Goal: Complete application form

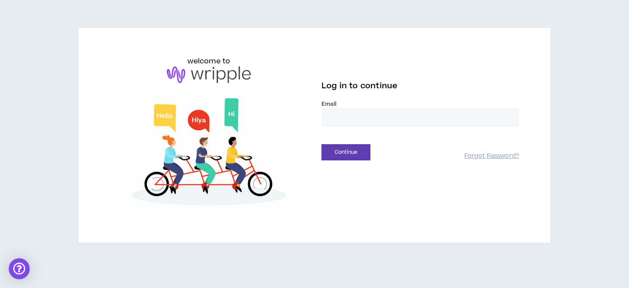
click at [335, 119] on input "email" at bounding box center [419, 117] width 197 height 19
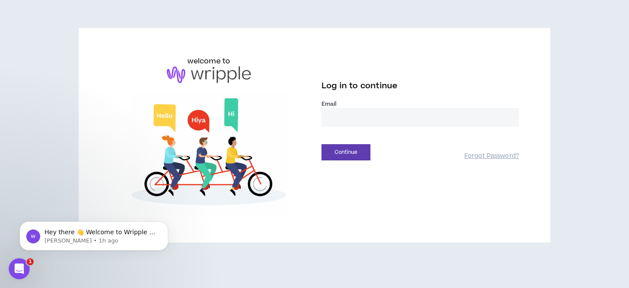
click at [359, 115] on input "email" at bounding box center [419, 117] width 197 height 19
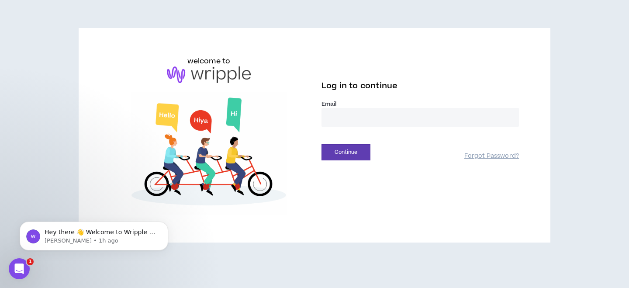
type input "**********"
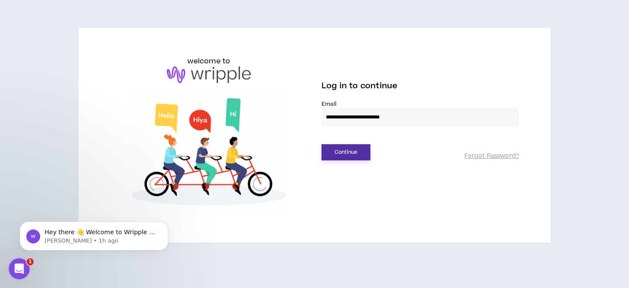
click at [342, 154] on button "Continue" at bounding box center [345, 152] width 49 height 16
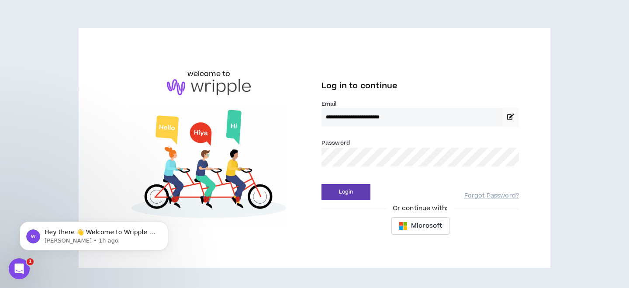
click at [352, 183] on div "Login Forgot Password?" at bounding box center [419, 189] width 197 height 22
click at [354, 188] on button "Login" at bounding box center [345, 192] width 49 height 16
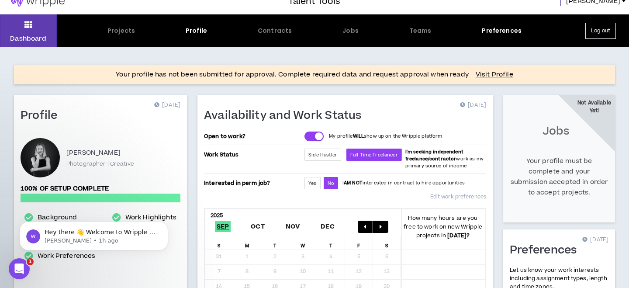
scroll to position [13, 0]
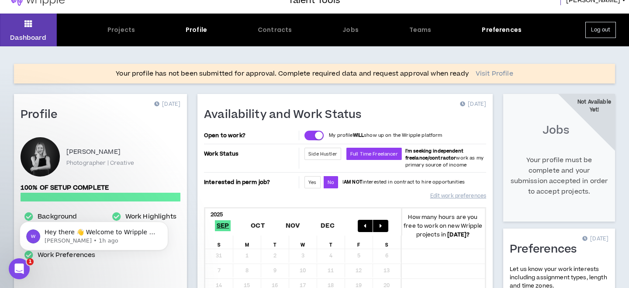
click at [491, 71] on link "Visit Profile" at bounding box center [495, 73] width 38 height 9
select select "*"
select select "DE"
select select "*******"
select select "*"
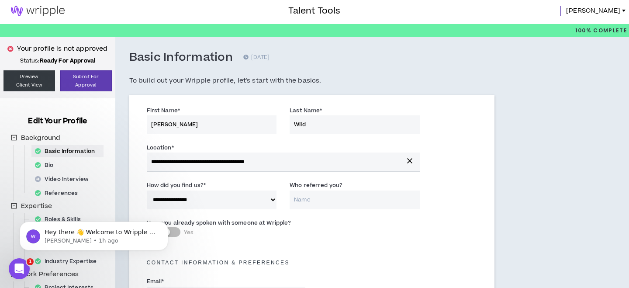
scroll to position [1, 0]
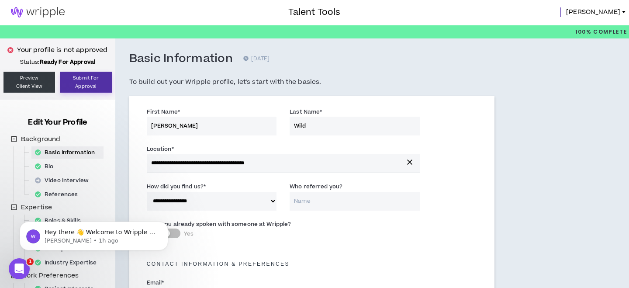
click at [93, 89] on button "Submit For Approval" at bounding box center [86, 82] width 52 height 21
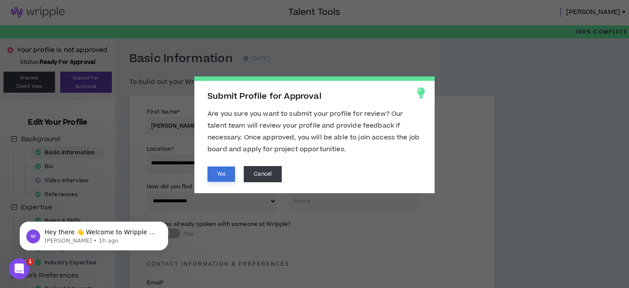
click at [223, 172] on button "Yes" at bounding box center [221, 173] width 28 height 15
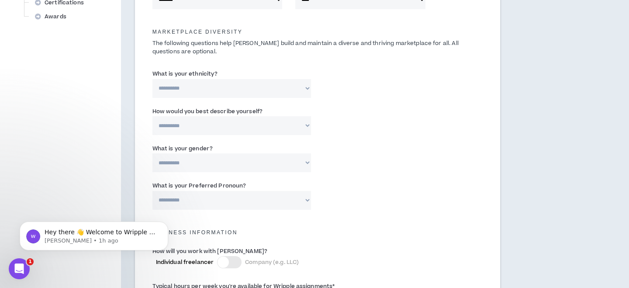
scroll to position [410, 0]
click at [263, 127] on select "**********" at bounding box center [231, 124] width 159 height 19
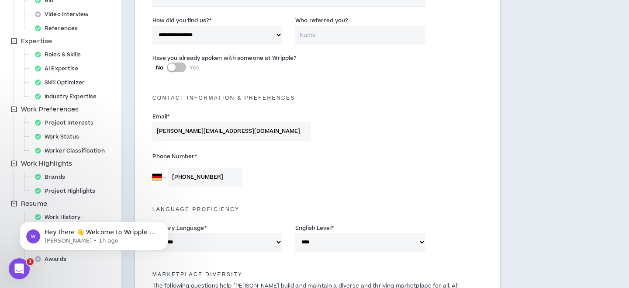
scroll to position [0, 0]
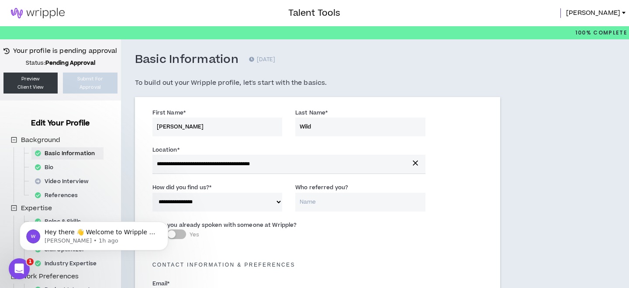
click at [41, 9] on img at bounding box center [38, 13] width 76 height 10
